Goal: Task Accomplishment & Management: Use online tool/utility

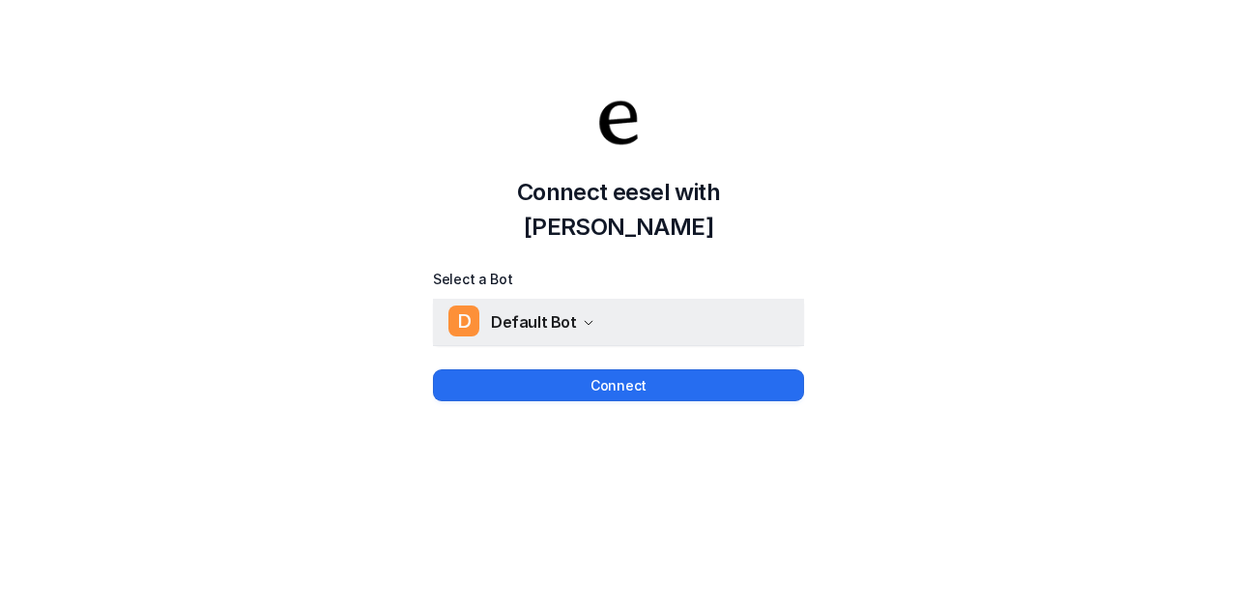
click at [593, 300] on button "D Default Bot" at bounding box center [618, 322] width 371 height 46
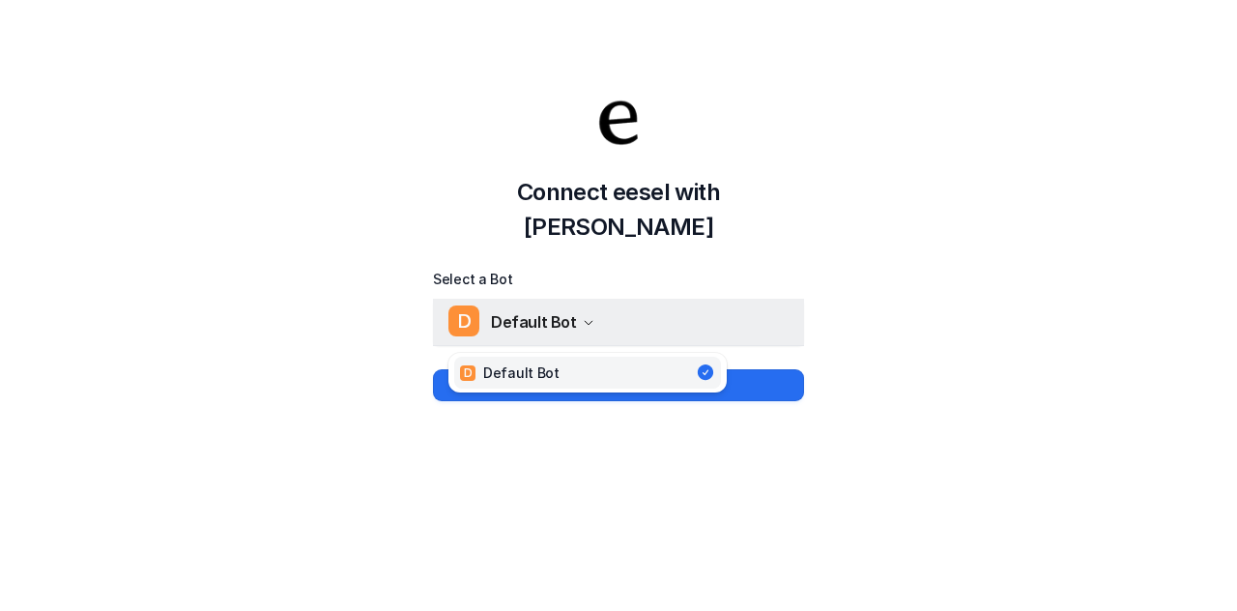
click at [593, 300] on button "D Default Bot" at bounding box center [618, 322] width 371 height 46
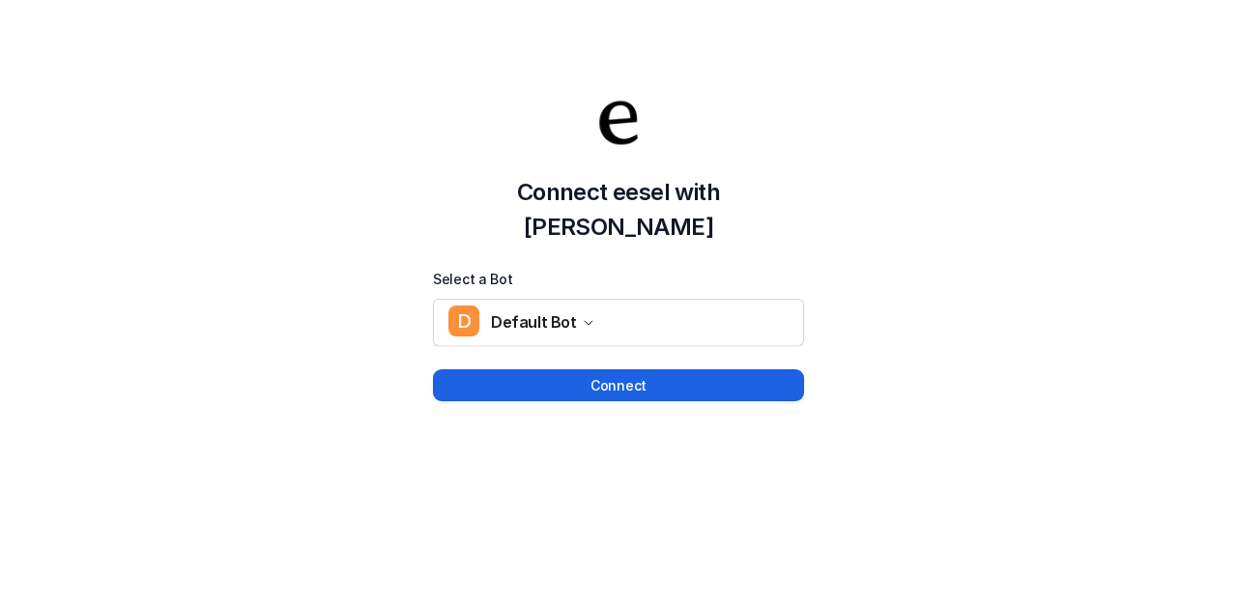
click at [622, 369] on button "Connect" at bounding box center [618, 385] width 371 height 32
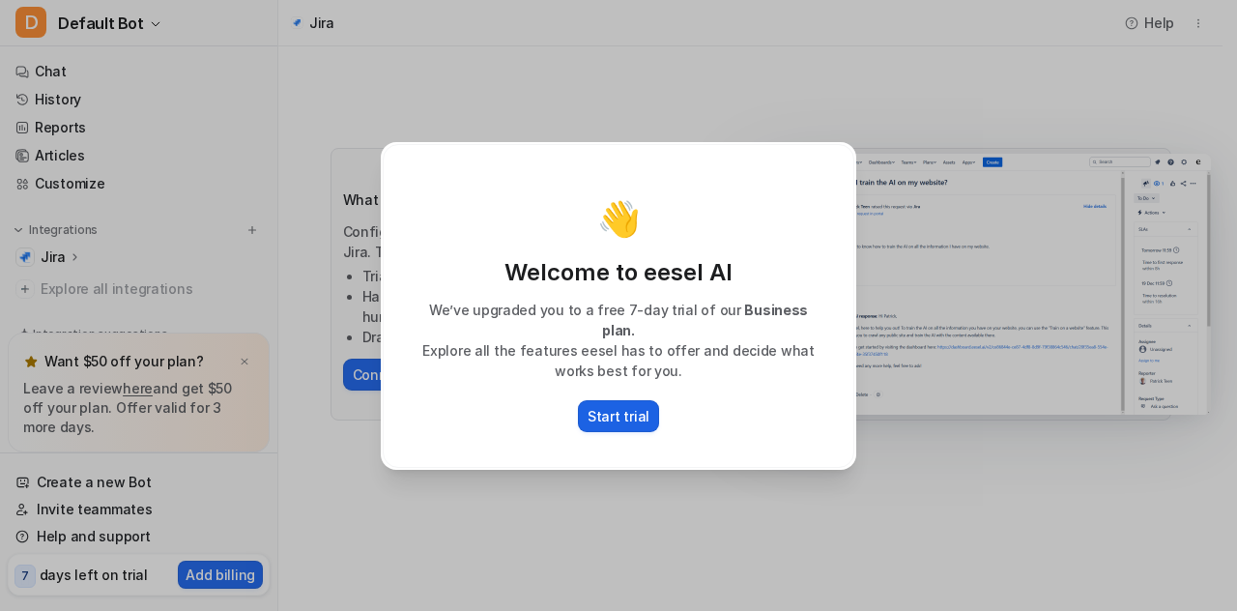
click at [622, 409] on p "Start trial" at bounding box center [618, 416] width 62 height 20
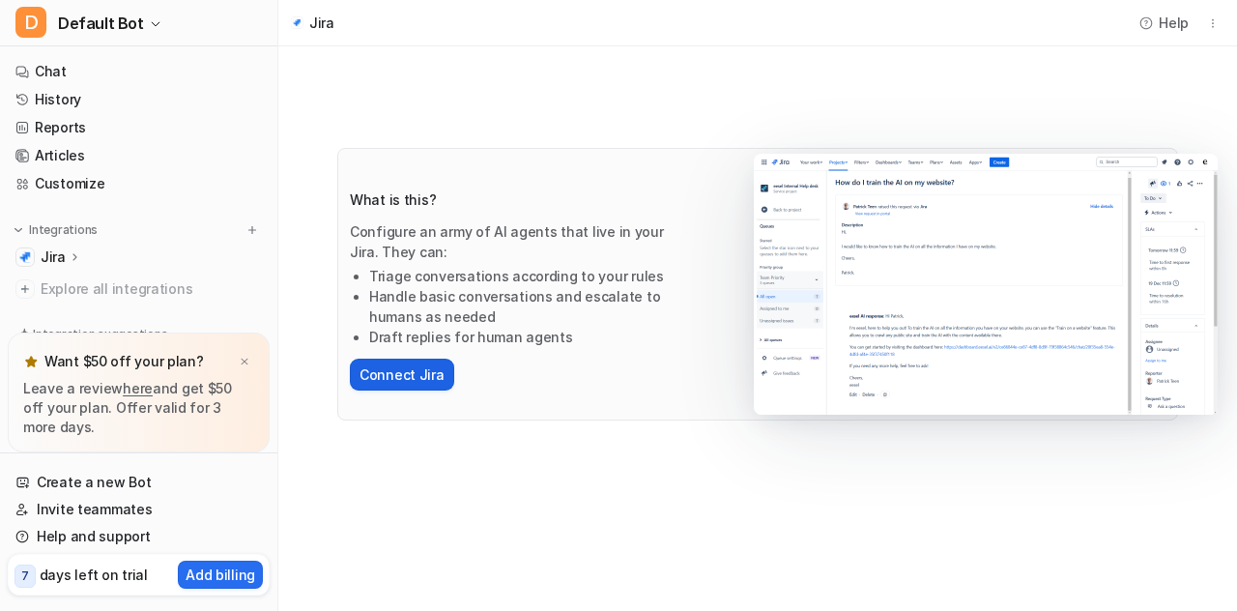
click at [397, 374] on button "Connect Jira" at bounding box center [402, 374] width 104 height 32
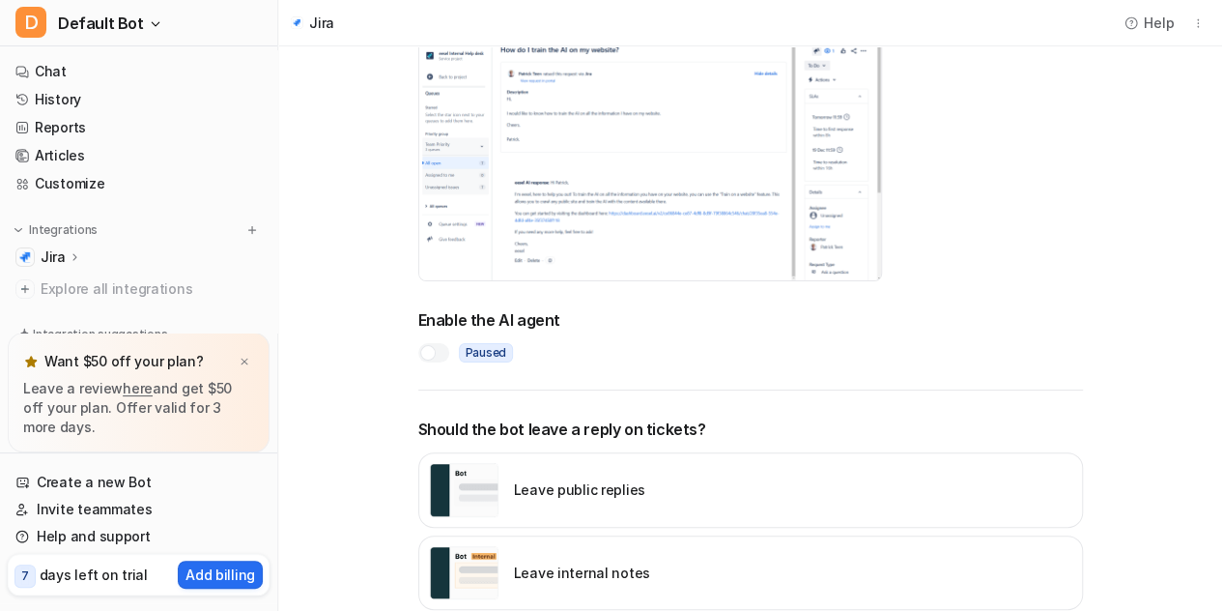
scroll to position [97, 0]
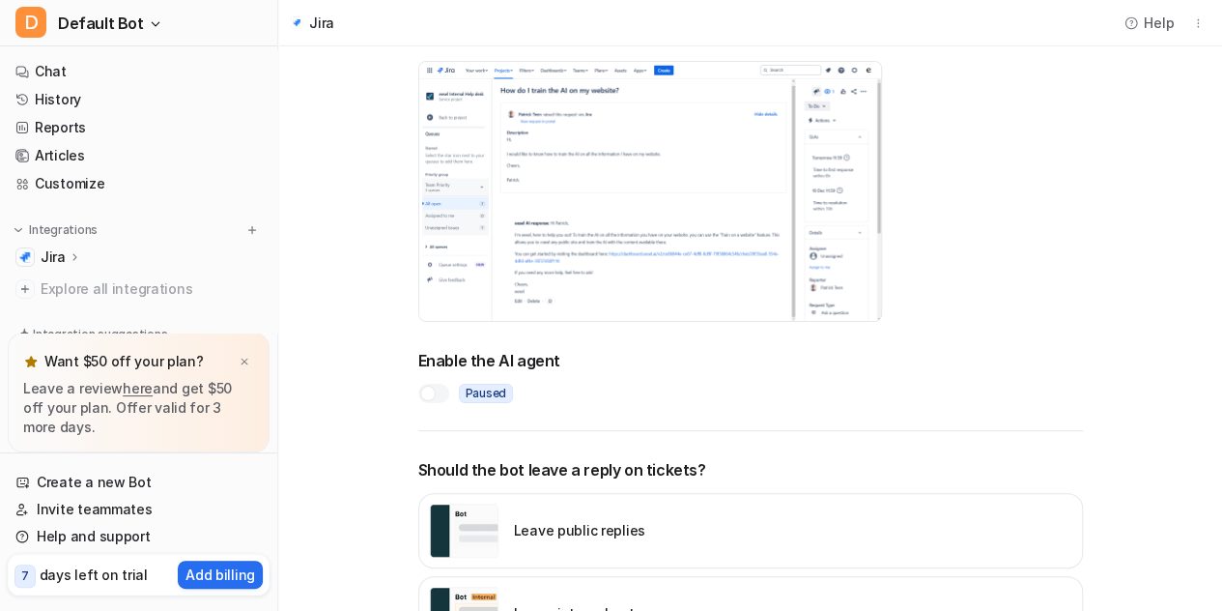
click at [437, 395] on div at bounding box center [433, 393] width 31 height 19
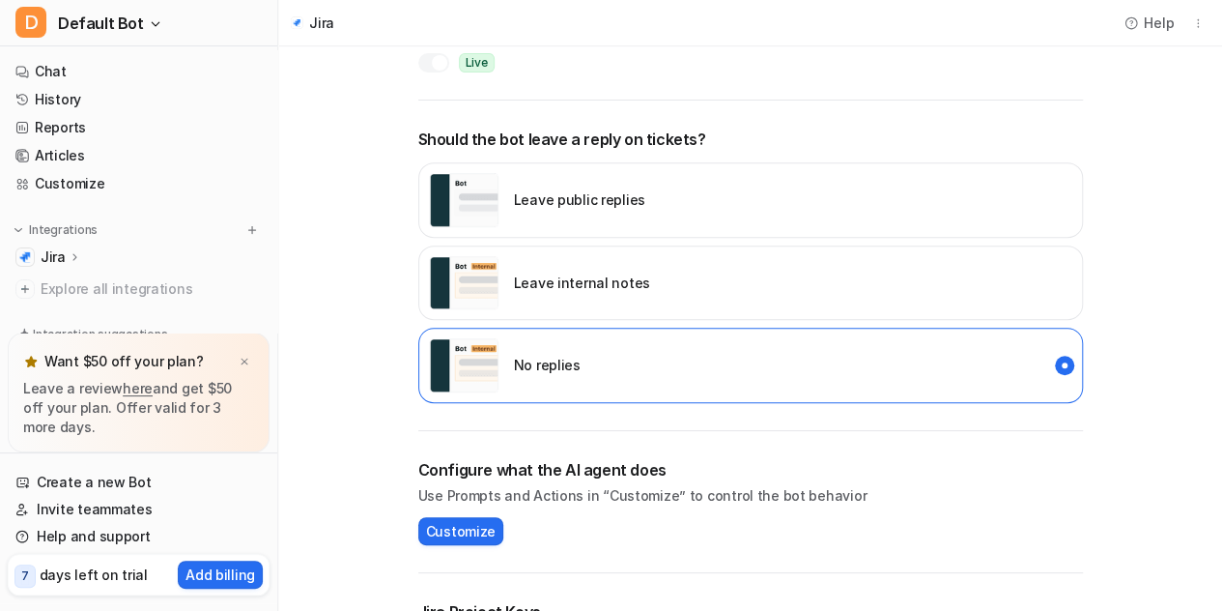
scroll to position [386, 0]
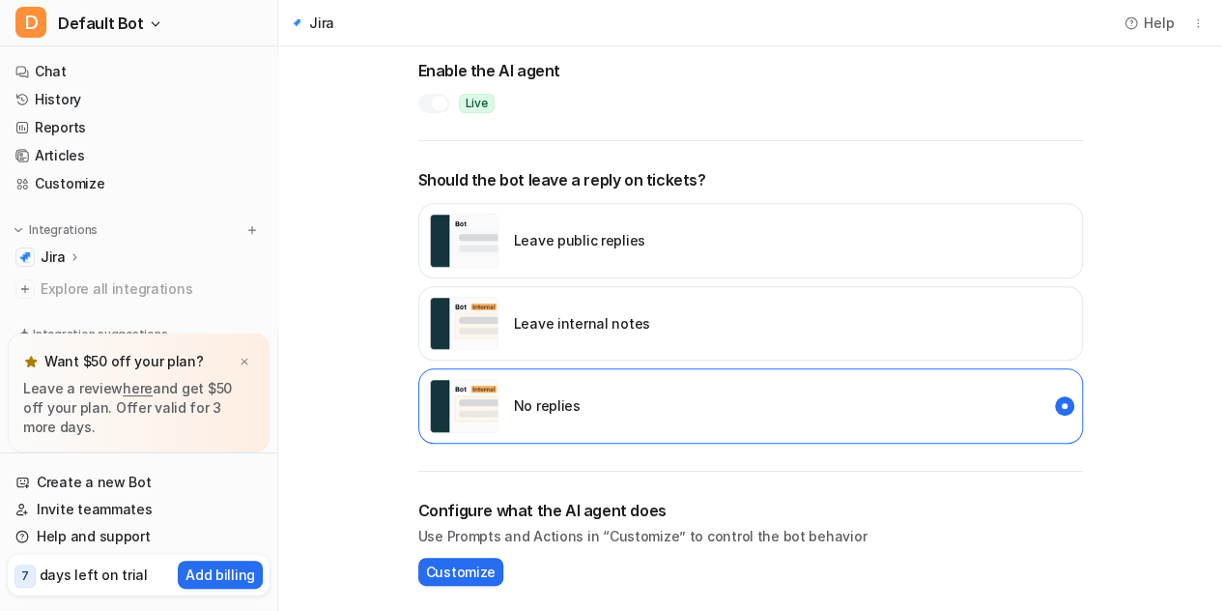
click at [630, 325] on p "Leave internal notes" at bounding box center [582, 323] width 136 height 20
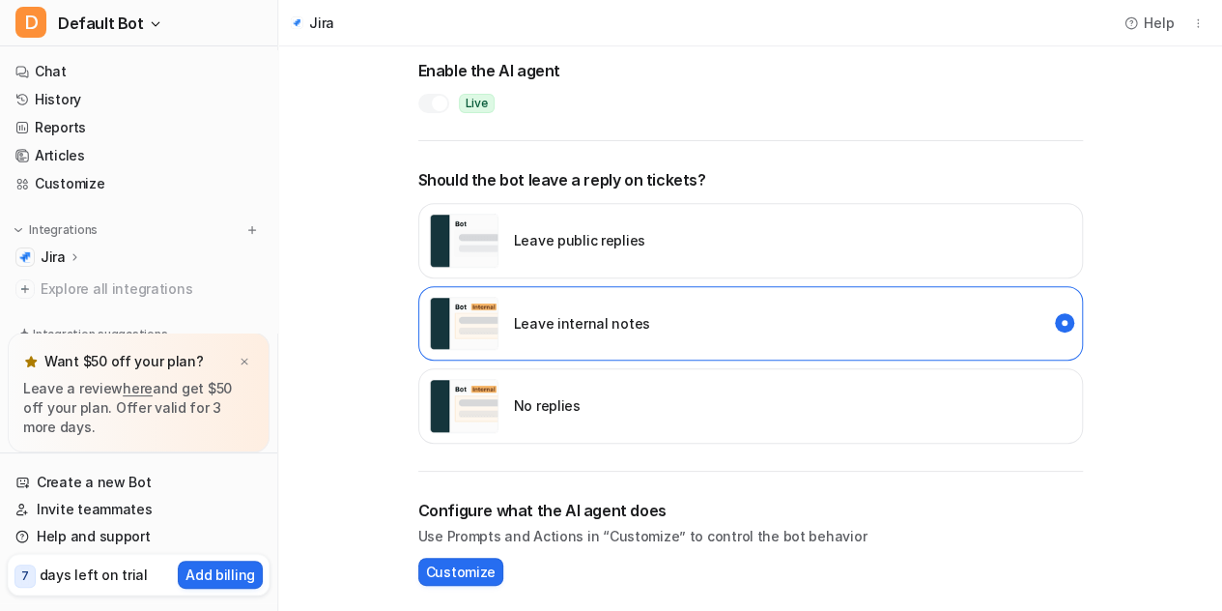
click at [685, 241] on div "Leave public replies" at bounding box center [750, 240] width 665 height 75
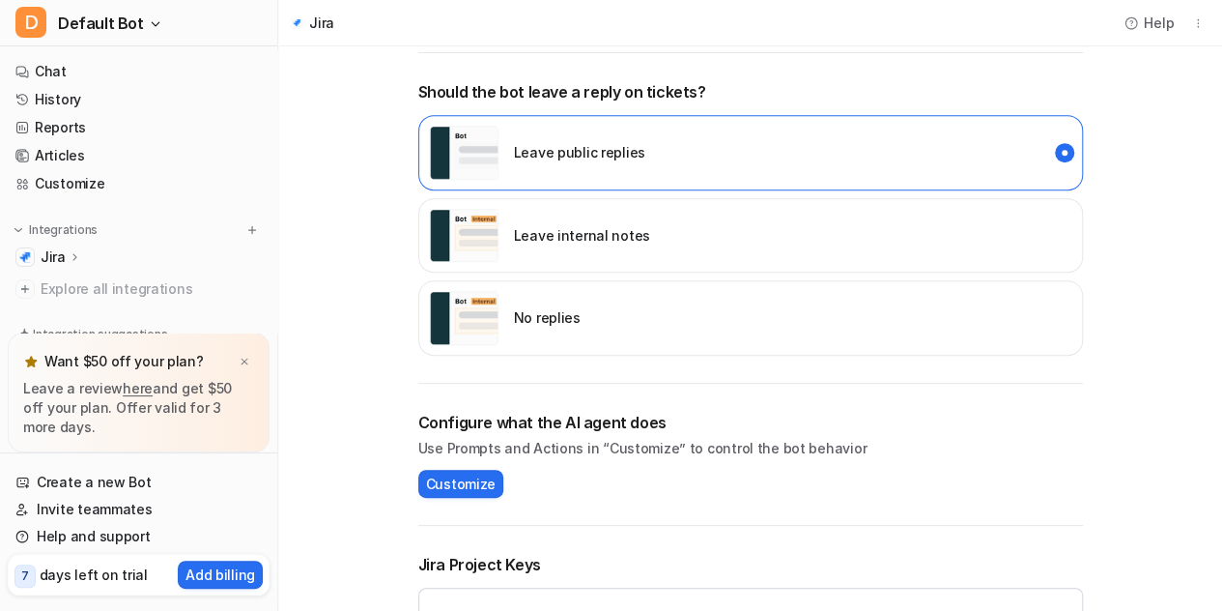
scroll to position [603, 0]
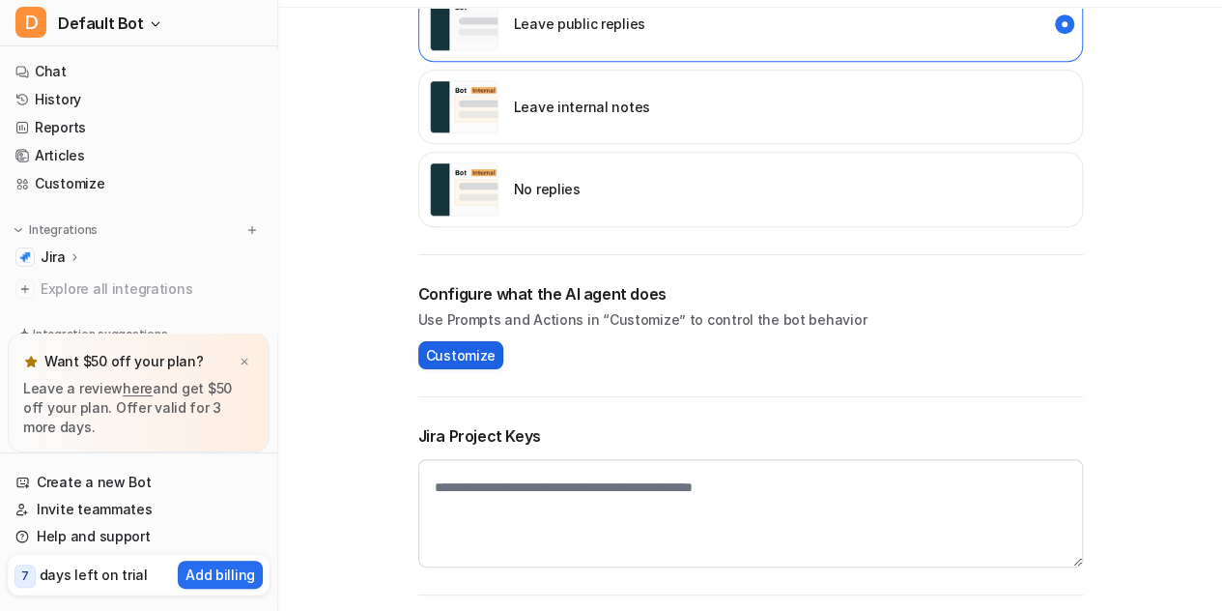
click at [460, 345] on span "Customize" at bounding box center [461, 355] width 70 height 20
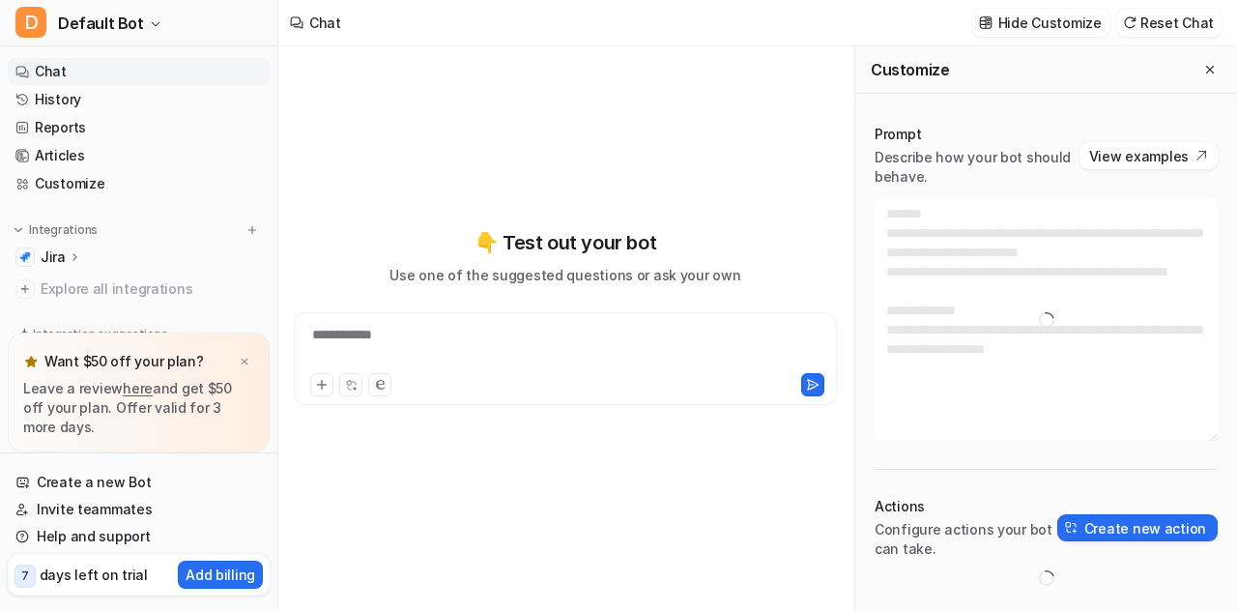
type textarea "**********"
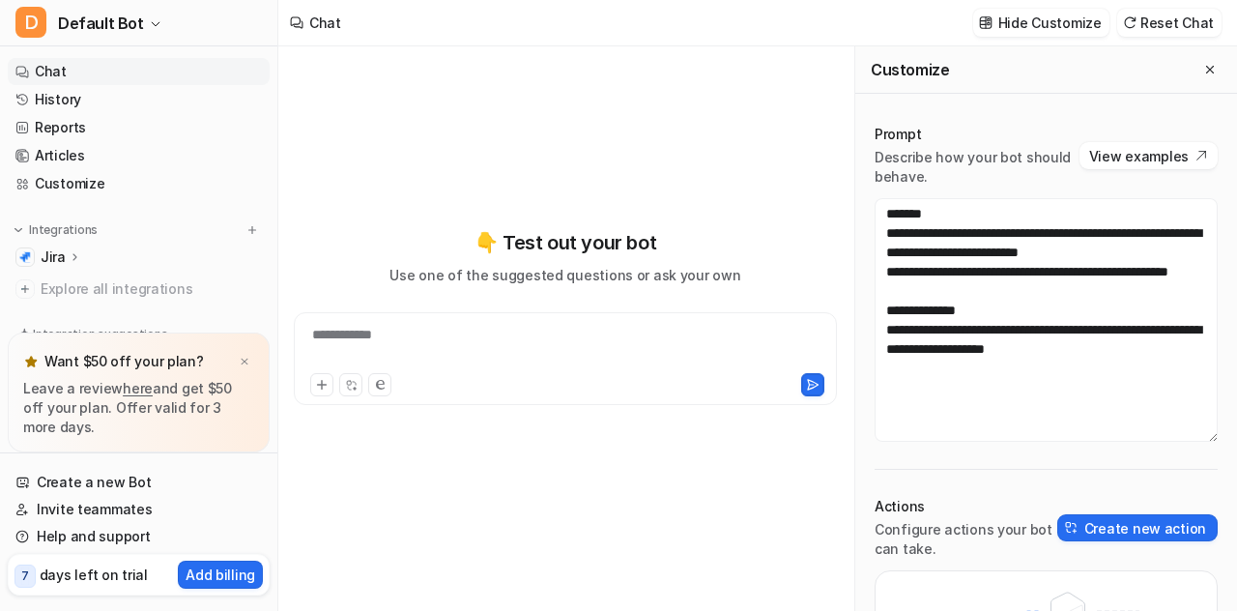
drag, startPoint x: 0, startPoint y: 0, endPoint x: 460, endPoint y: 341, distance: 572.5
click at [460, 341] on div "**********" at bounding box center [566, 347] width 534 height 44
click at [77, 256] on icon at bounding box center [75, 256] width 14 height 14
click at [237, 359] on div at bounding box center [244, 361] width 19 height 19
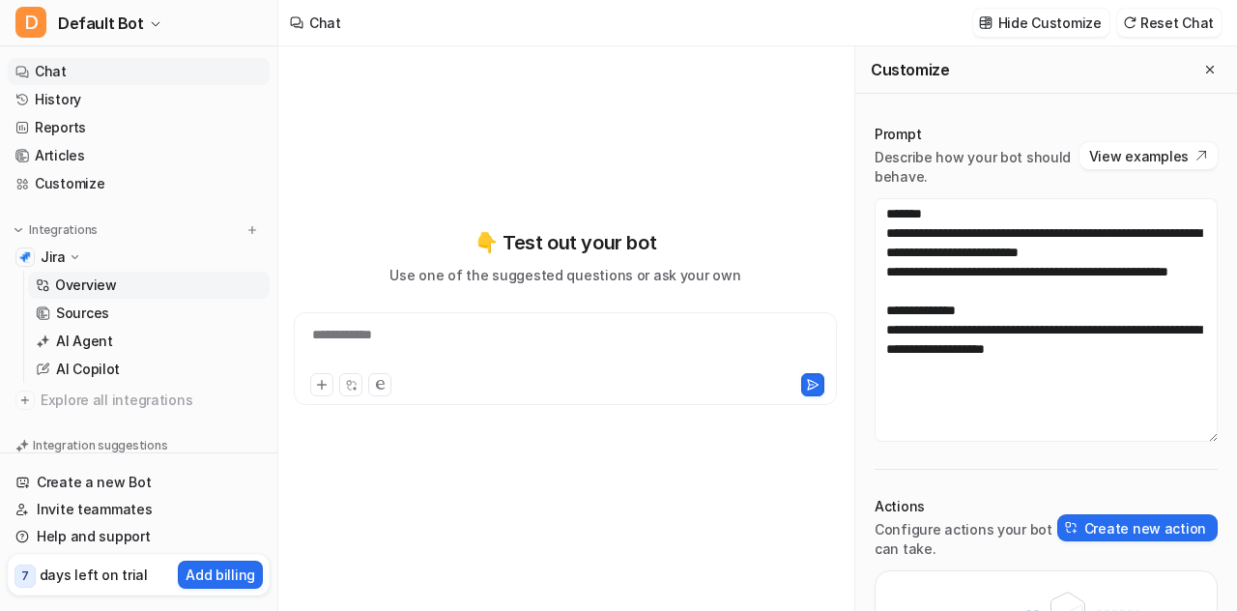
click at [113, 291] on p "Overview" at bounding box center [86, 284] width 62 height 19
click at [102, 321] on p "Sources" at bounding box center [82, 312] width 53 height 19
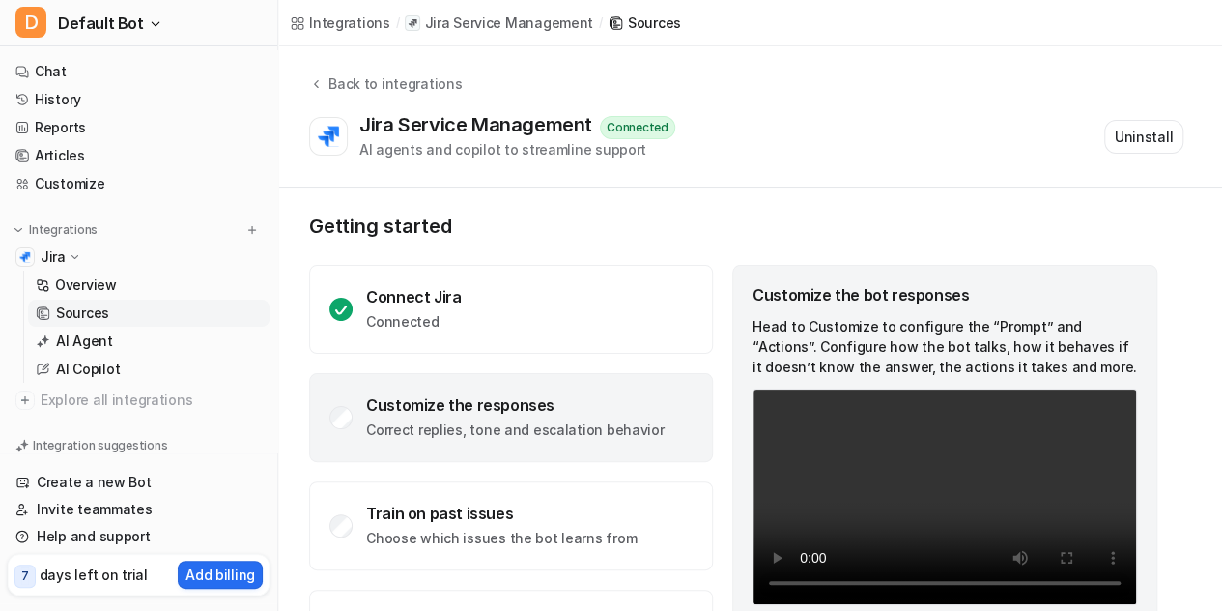
click at [480, 20] on p "Jira Service Management" at bounding box center [508, 23] width 169 height 19
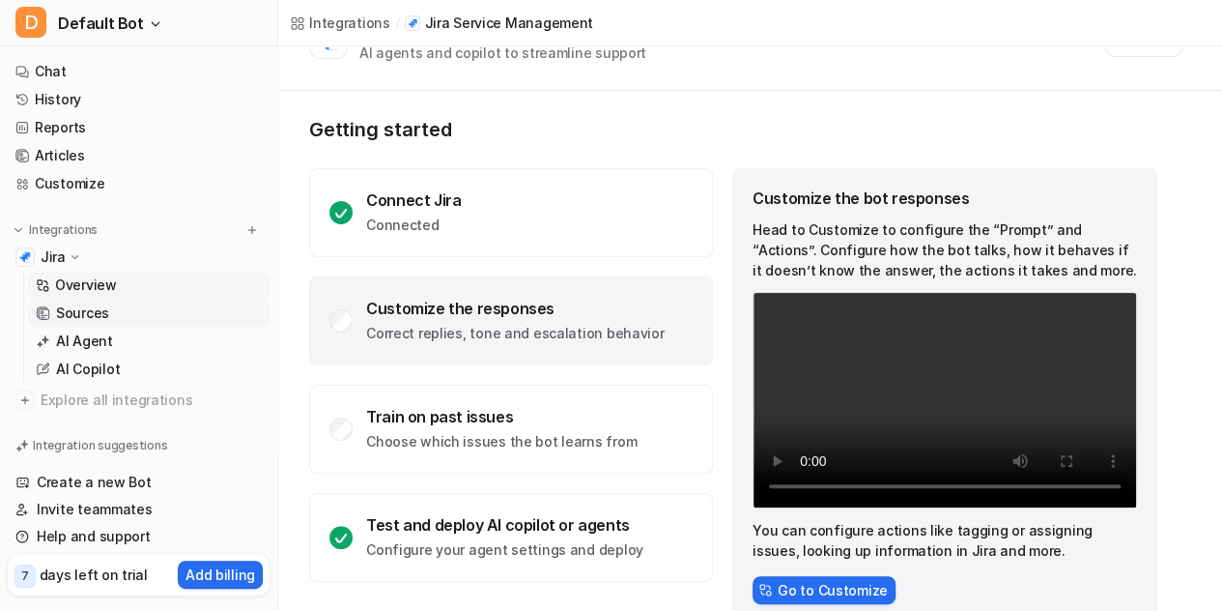
click at [95, 309] on p "Sources" at bounding box center [82, 312] width 53 height 19
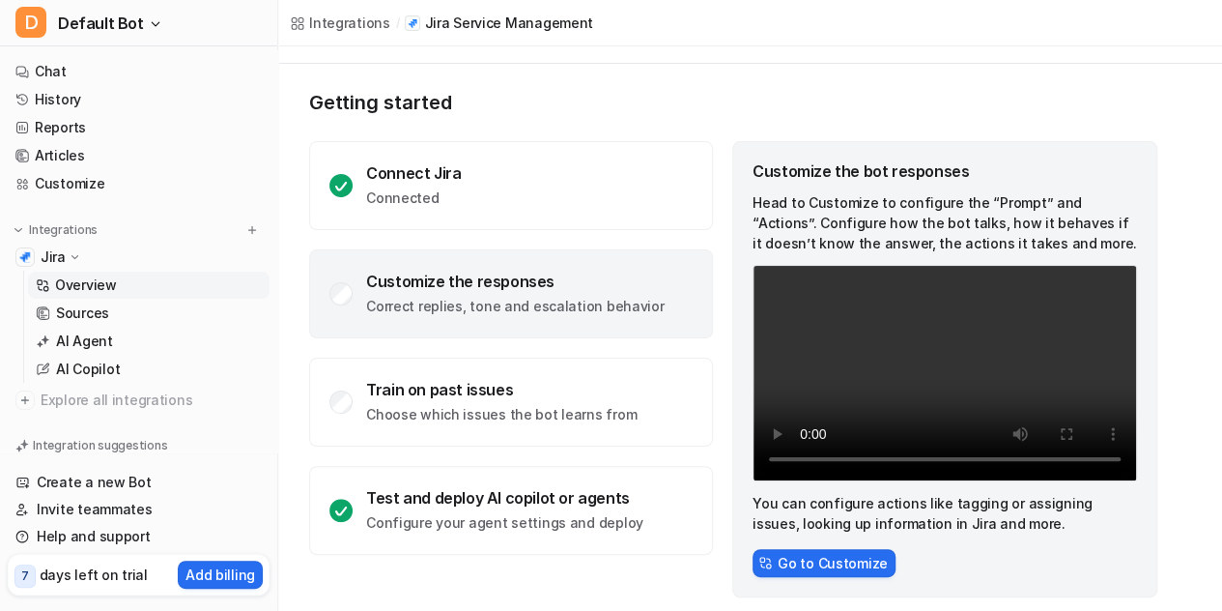
scroll to position [135, 0]
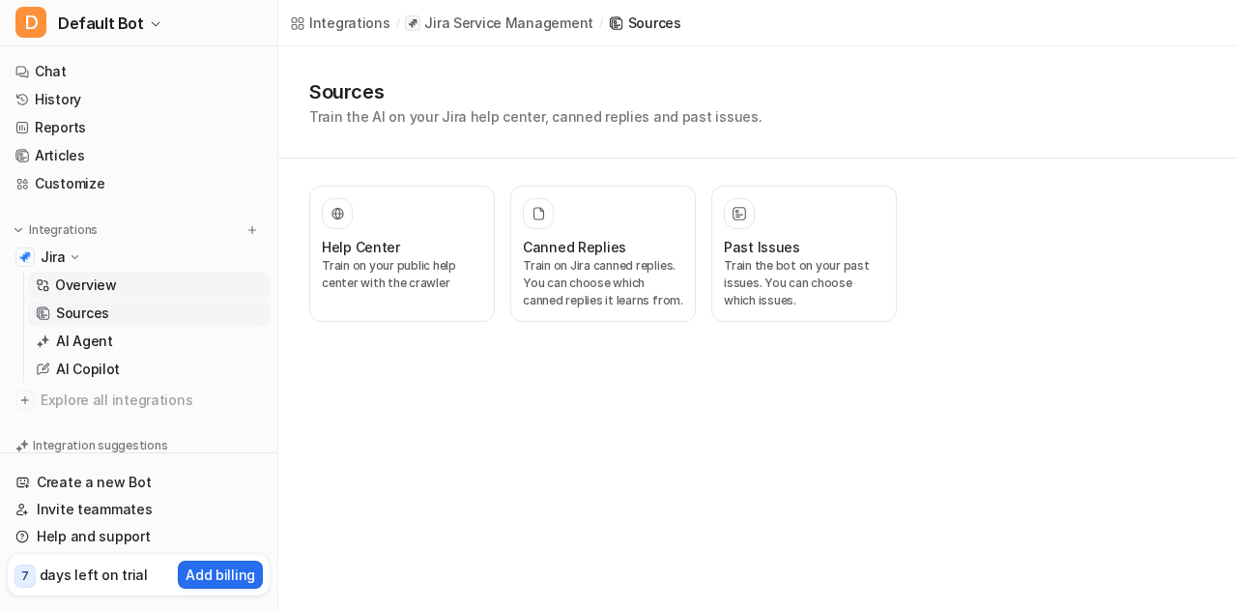
click at [86, 289] on p "Overview" at bounding box center [86, 284] width 62 height 19
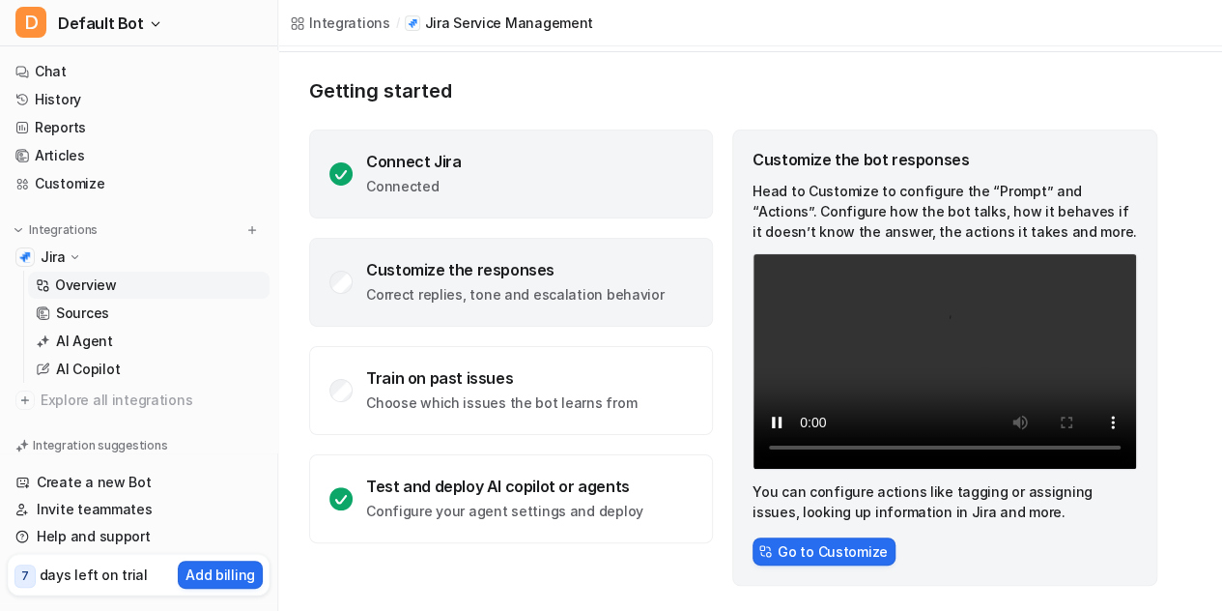
scroll to position [135, 0]
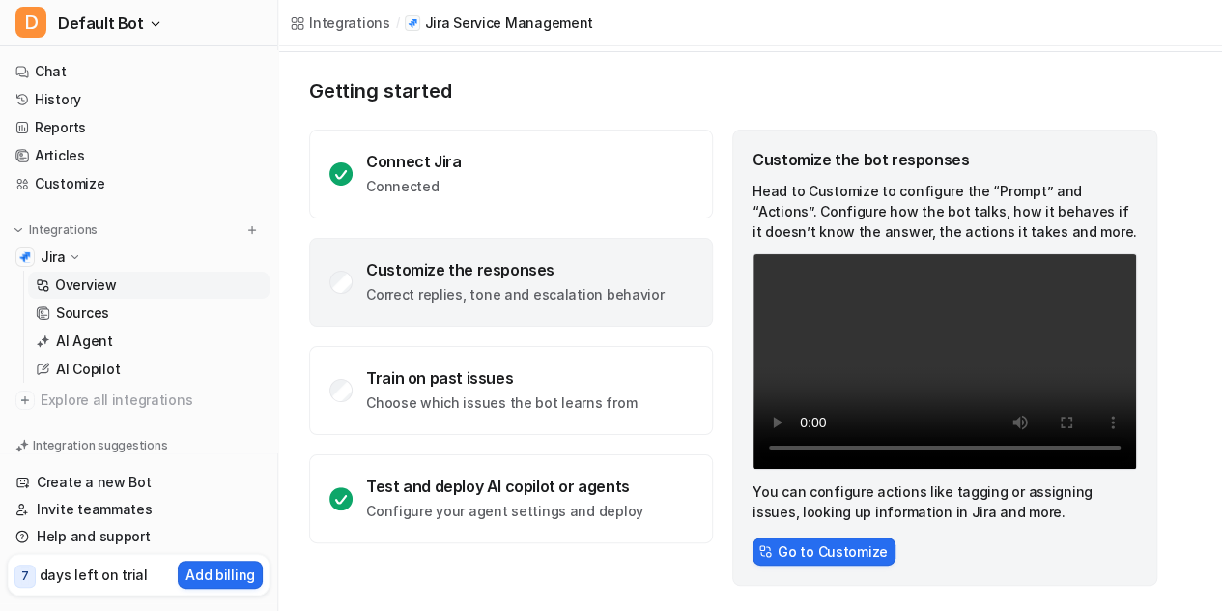
click at [519, 268] on div "Customize the responses" at bounding box center [515, 269] width 298 height 19
click at [436, 269] on div "Customize the responses" at bounding box center [515, 269] width 298 height 19
click at [835, 548] on button "Go to Customize" at bounding box center [824, 551] width 143 height 28
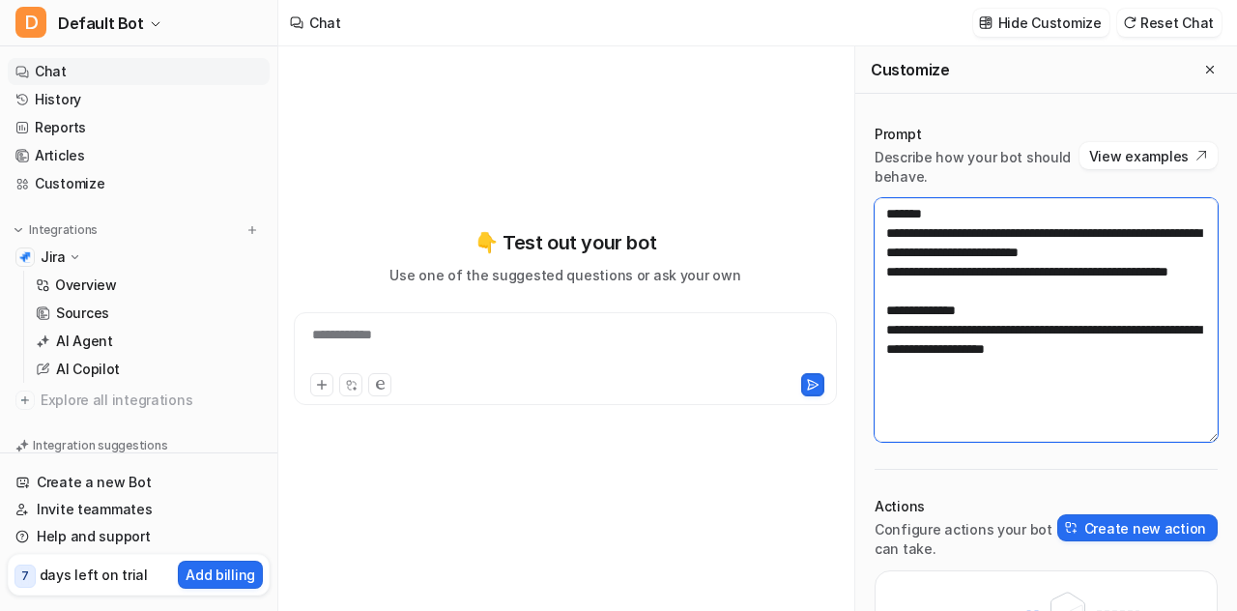
drag, startPoint x: 1160, startPoint y: 365, endPoint x: 867, endPoint y: 198, distance: 337.9
click at [867, 198] on div "**********" at bounding box center [1046, 450] width 382 height 690
